Goal: Navigation & Orientation: Find specific page/section

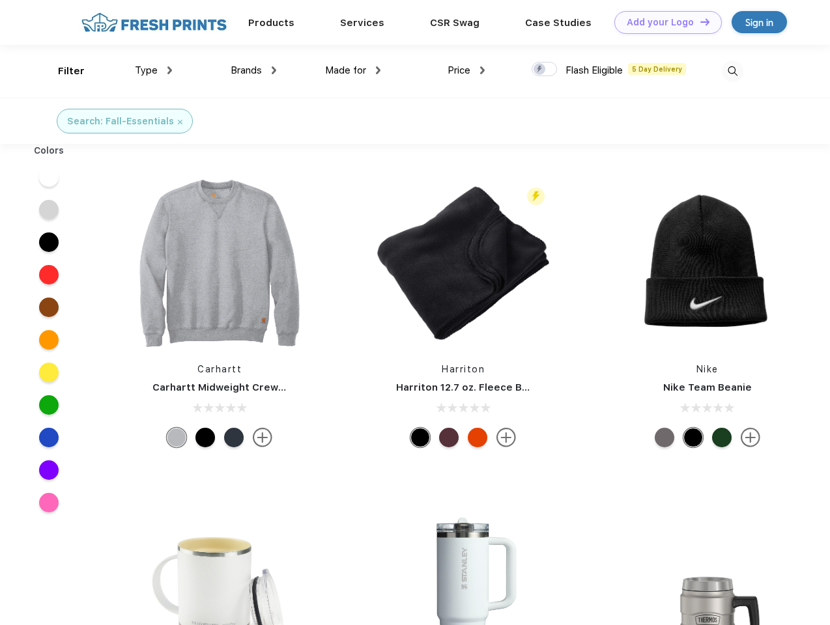
scroll to position [1, 0]
click at [663, 22] on link "Add your Logo Design Tool" at bounding box center [667, 22] width 107 height 23
click at [0, 0] on div "Design Tool" at bounding box center [0, 0] width 0 height 0
click at [699, 21] on link "Add your Logo Design Tool" at bounding box center [667, 22] width 107 height 23
click at [63, 71] on div "Filter" at bounding box center [71, 71] width 27 height 15
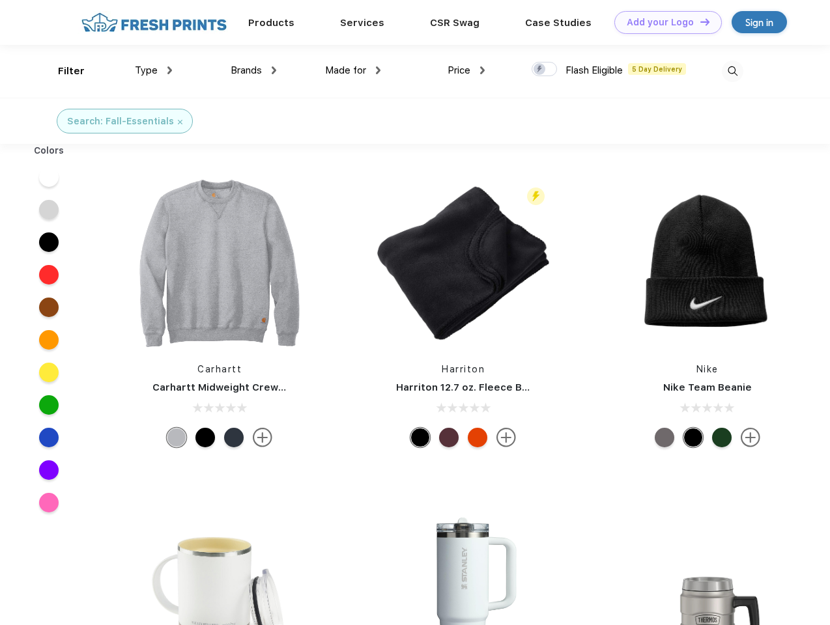
click at [154, 70] on span "Type" at bounding box center [146, 70] width 23 height 12
click at [253, 70] on span "Brands" at bounding box center [246, 70] width 31 height 12
click at [353, 70] on span "Made for" at bounding box center [345, 70] width 41 height 12
click at [466, 70] on span "Price" at bounding box center [458, 70] width 23 height 12
click at [544, 70] on div at bounding box center [543, 69] width 25 height 14
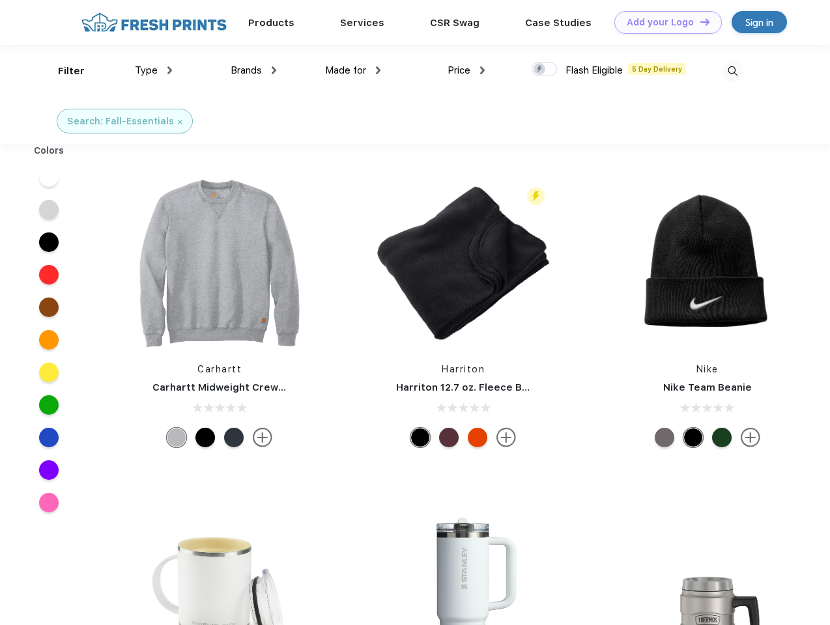
click at [540, 70] on input "checkbox" at bounding box center [535, 65] width 8 height 8
click at [732, 71] on img at bounding box center [731, 71] width 21 height 21
